Goal: Navigation & Orientation: Find specific page/section

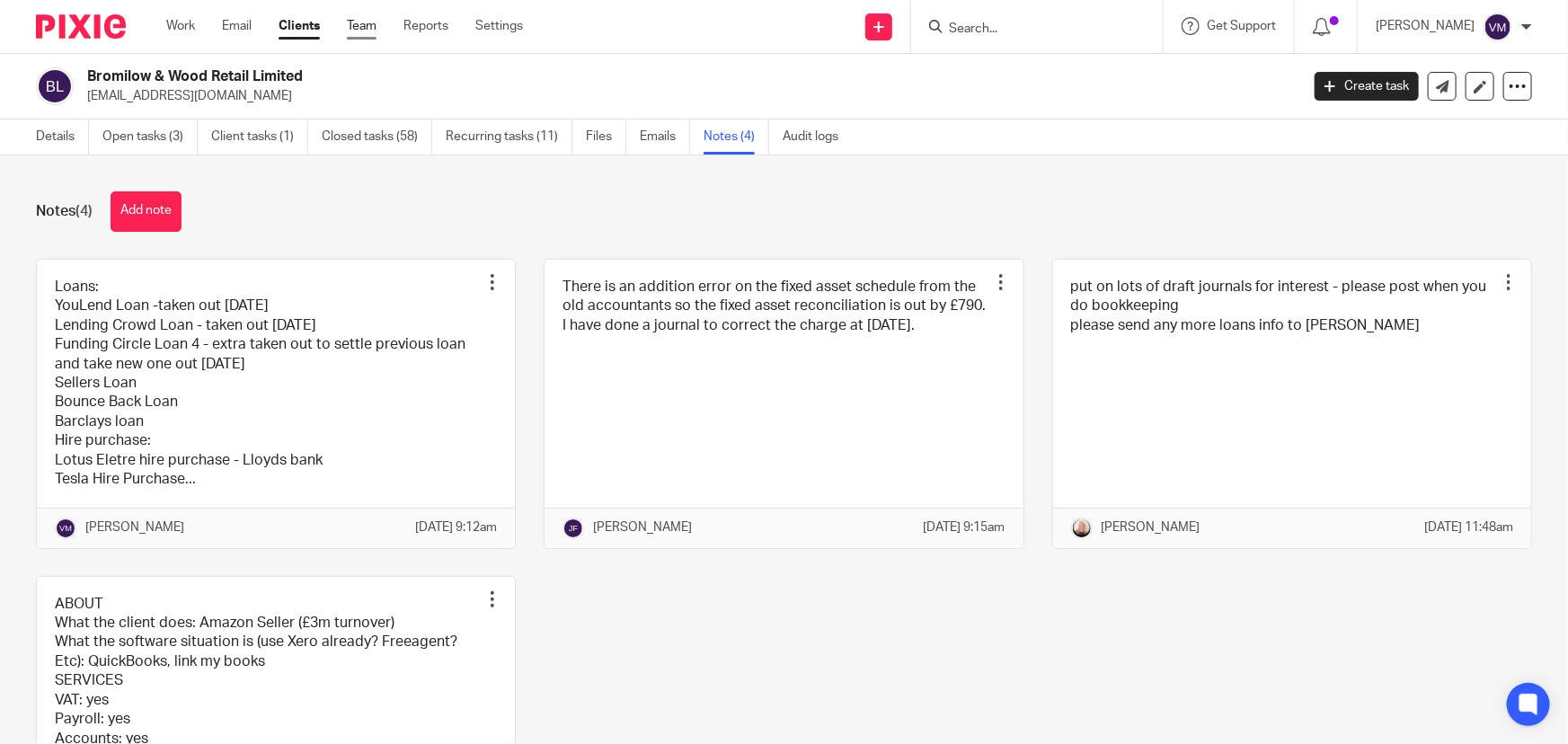
click at [368, 31] on link "Team" at bounding box center [362, 25] width 30 height 18
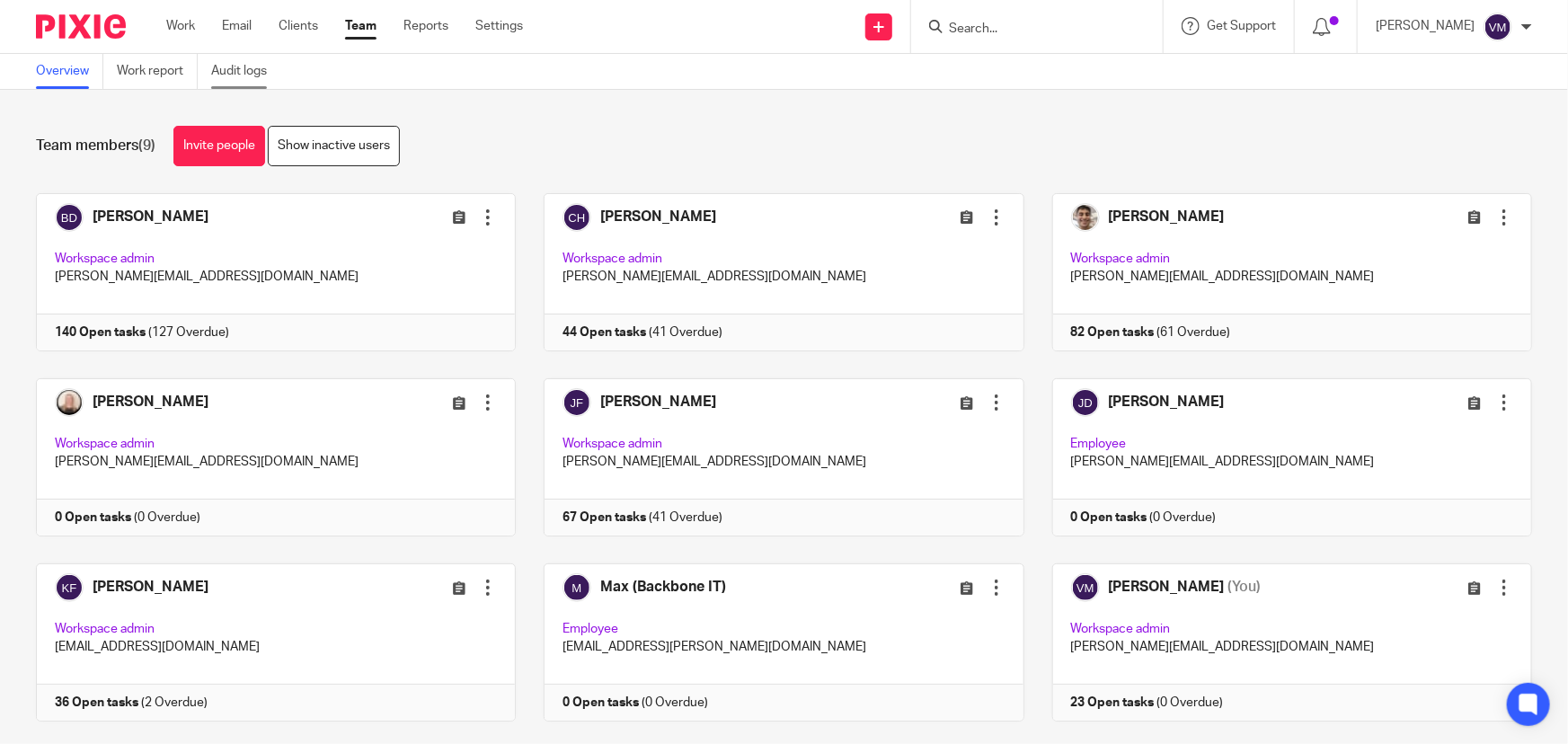
click at [253, 70] on link "Audit logs" at bounding box center [246, 72] width 69 height 36
